Goal: Transaction & Acquisition: Purchase product/service

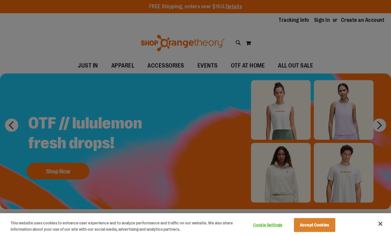
click at [53, 168] on div at bounding box center [195, 118] width 391 height 236
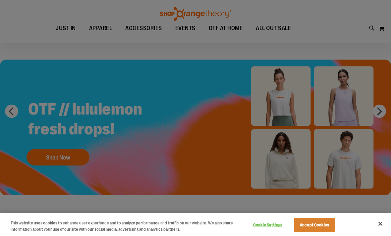
scroll to position [22, 0]
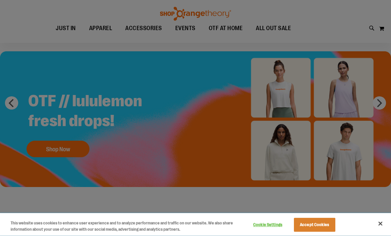
click at [262, 232] on button "Cookie Settings" at bounding box center [267, 224] width 41 height 13
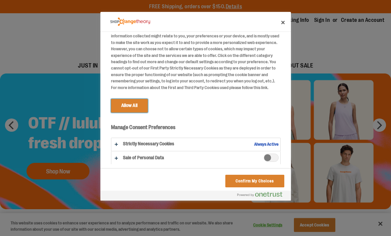
scroll to position [20, 0]
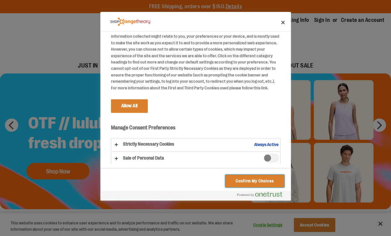
click at [230, 175] on button "Confirm My Choices" at bounding box center [254, 181] width 59 height 13
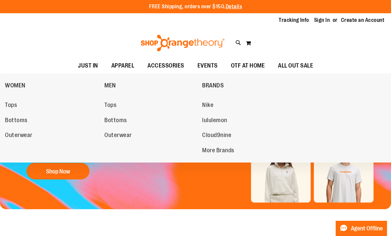
click at [10, 99] on link "Tops" at bounding box center [51, 105] width 93 height 12
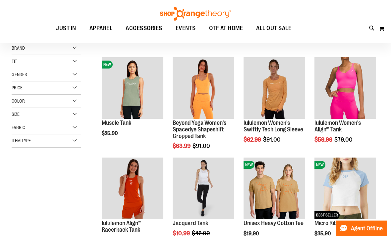
click at [15, 60] on span "Fit" at bounding box center [15, 61] width 6 height 5
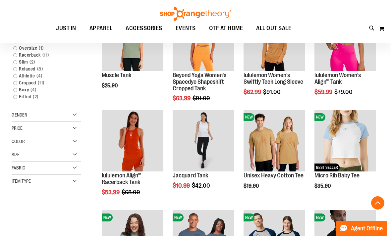
scroll to position [130, 0]
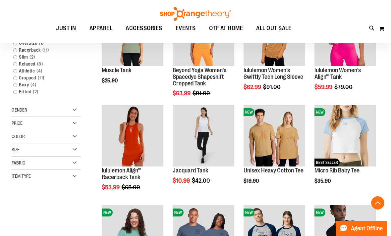
click at [25, 179] on div "Item Type" at bounding box center [46, 176] width 69 height 13
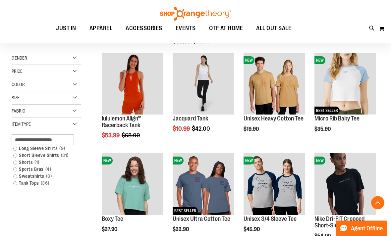
scroll to position [182, 0]
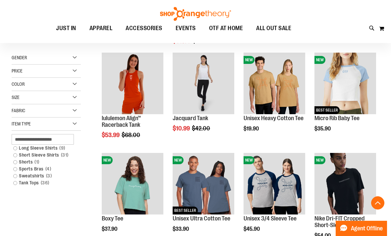
click at [28, 176] on link "Sweatshirts 3 items" at bounding box center [43, 175] width 67 height 7
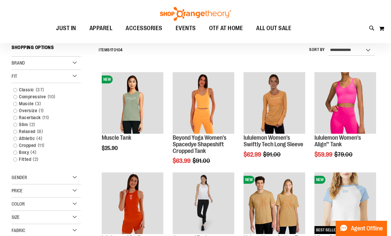
scroll to position [62, 0]
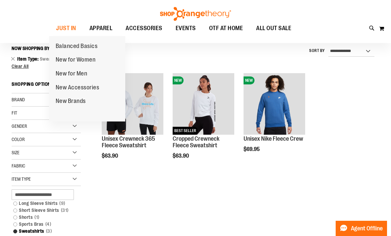
click at [63, 60] on span "New for Women" at bounding box center [76, 60] width 40 height 8
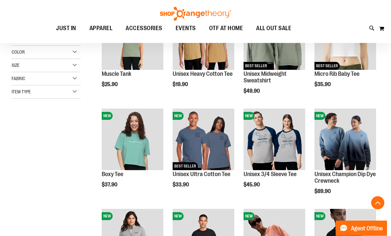
scroll to position [127, 0]
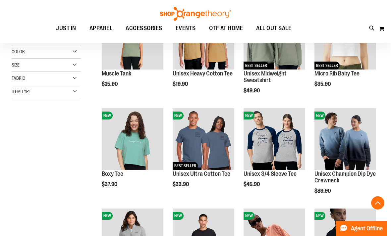
click at [329, 137] on img "product" at bounding box center [345, 139] width 62 height 62
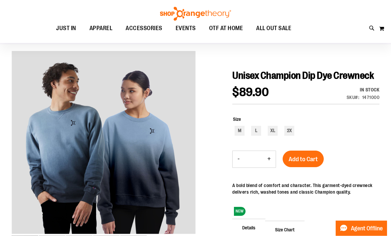
scroll to position [45, 0]
click at [237, 136] on div "M" at bounding box center [239, 131] width 10 height 10
type input "***"
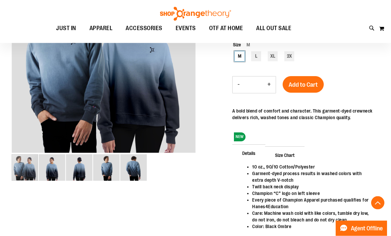
scroll to position [126, 0]
click at [78, 169] on img "image 3 of 5" at bounding box center [79, 167] width 26 height 26
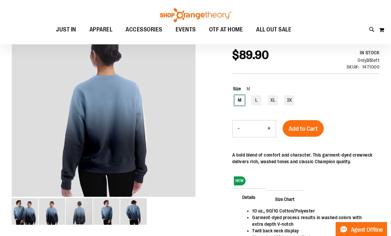
scroll to position [82, 0]
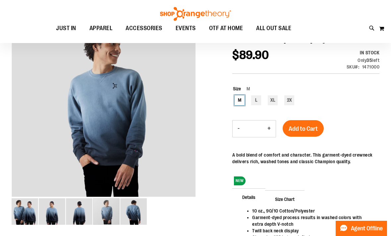
click at [104, 216] on div "carousel" at bounding box center [106, 211] width 26 height 26
click at [132, 214] on img "image 5 of 5" at bounding box center [133, 211] width 26 height 26
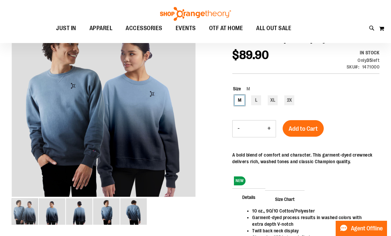
click at [23, 218] on img "image 1 of 5" at bounding box center [25, 211] width 26 height 26
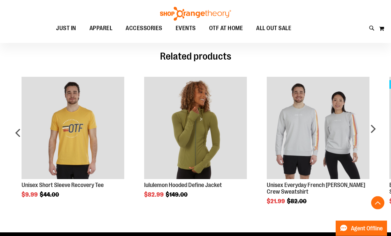
scroll to position [340, 0]
click at [278, 160] on img "Product Page Link" at bounding box center [317, 128] width 102 height 102
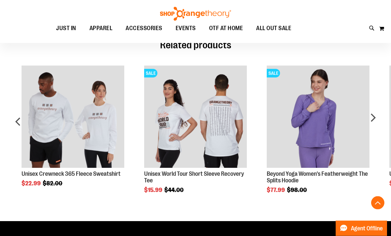
scroll to position [496, 0]
click at [289, 131] on img "Product Page Link" at bounding box center [317, 117] width 102 height 102
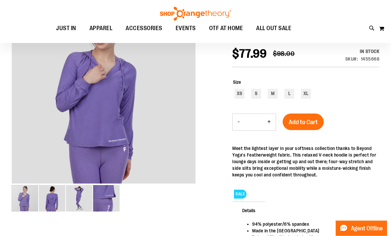
scroll to position [95, 0]
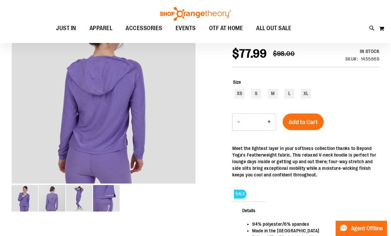
click at [47, 198] on div "carousel" at bounding box center [52, 198] width 26 height 26
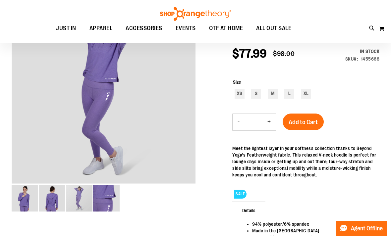
click at [73, 198] on div "carousel" at bounding box center [79, 198] width 26 height 26
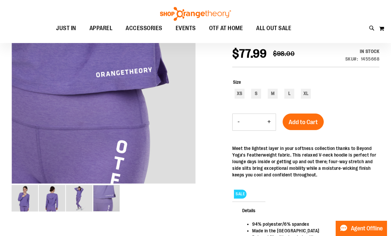
click at [98, 199] on div "carousel" at bounding box center [106, 198] width 26 height 26
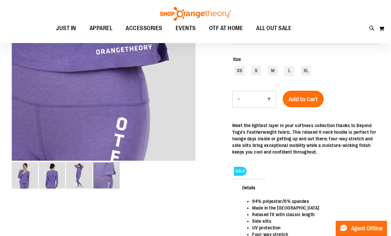
scroll to position [41, 0]
